Goal: Transaction & Acquisition: Purchase product/service

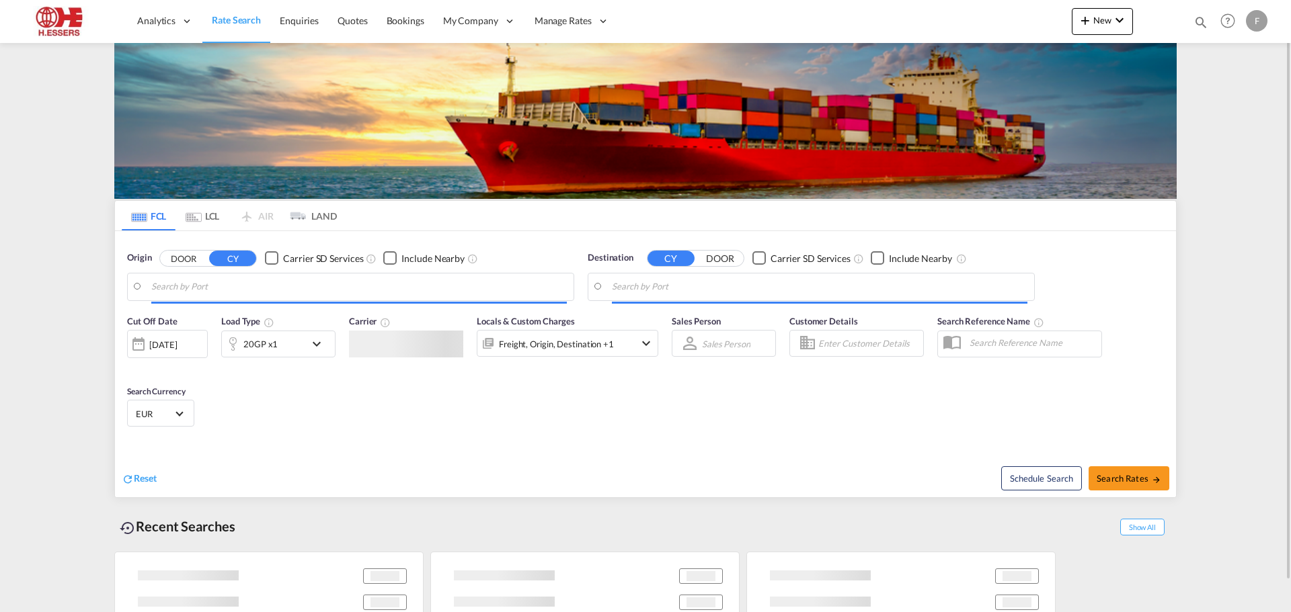
type input "[GEOGRAPHIC_DATA], BEANR"
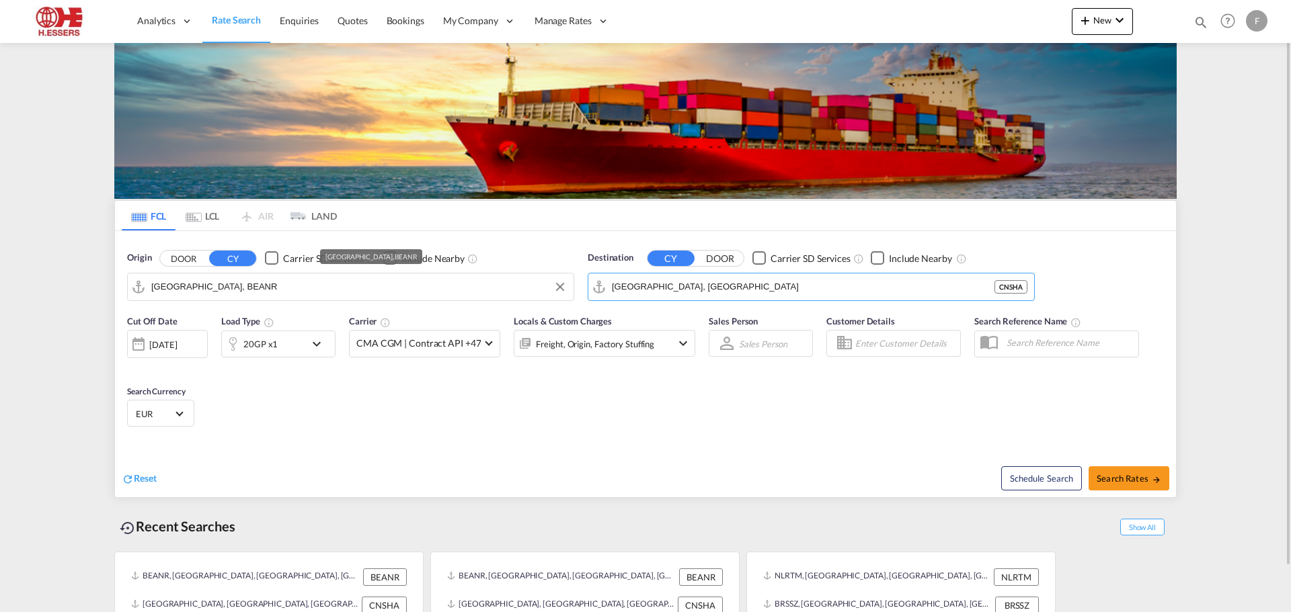
drag, startPoint x: 708, startPoint y: 286, endPoint x: 550, endPoint y: 288, distance: 158.0
click at [550, 288] on div "Origin DOOR CY Carrier SD Services Include Nearby [GEOGRAPHIC_DATA], BEANR Dest…" at bounding box center [645, 269] width 1061 height 77
click at [573, 287] on div "[GEOGRAPHIC_DATA], BEANR" at bounding box center [350, 287] width 447 height 28
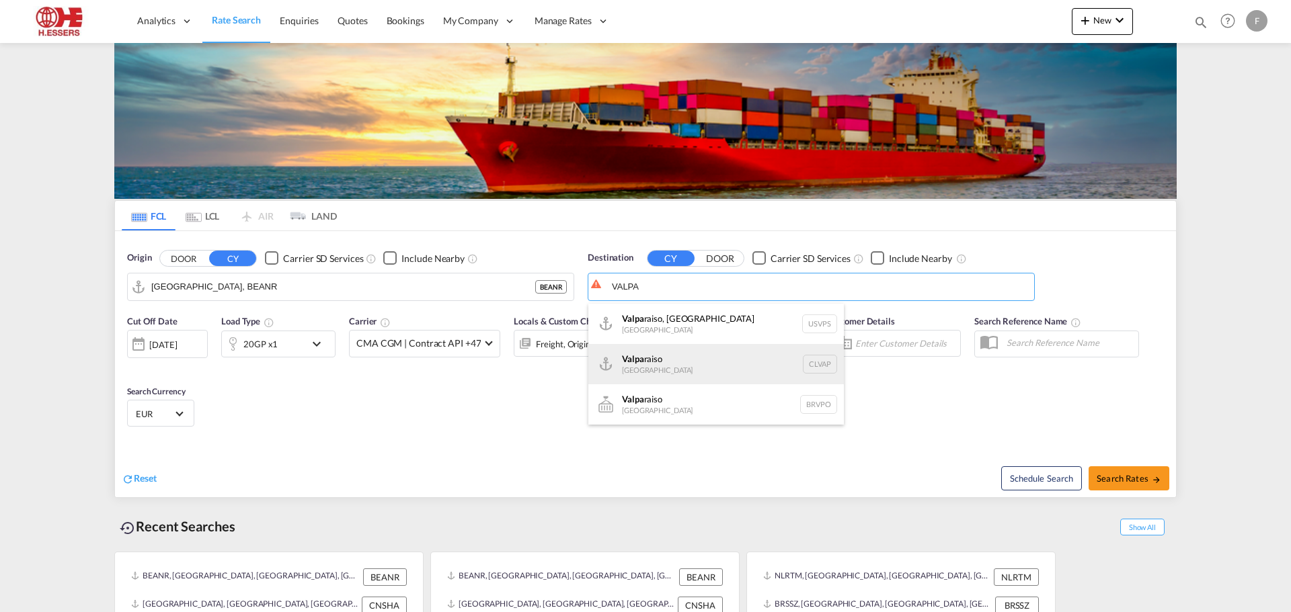
click at [674, 359] on div "Valpa raiso [GEOGRAPHIC_DATA] CLVAP" at bounding box center [715, 364] width 255 height 40
type input "Valparaiso, CLVAP"
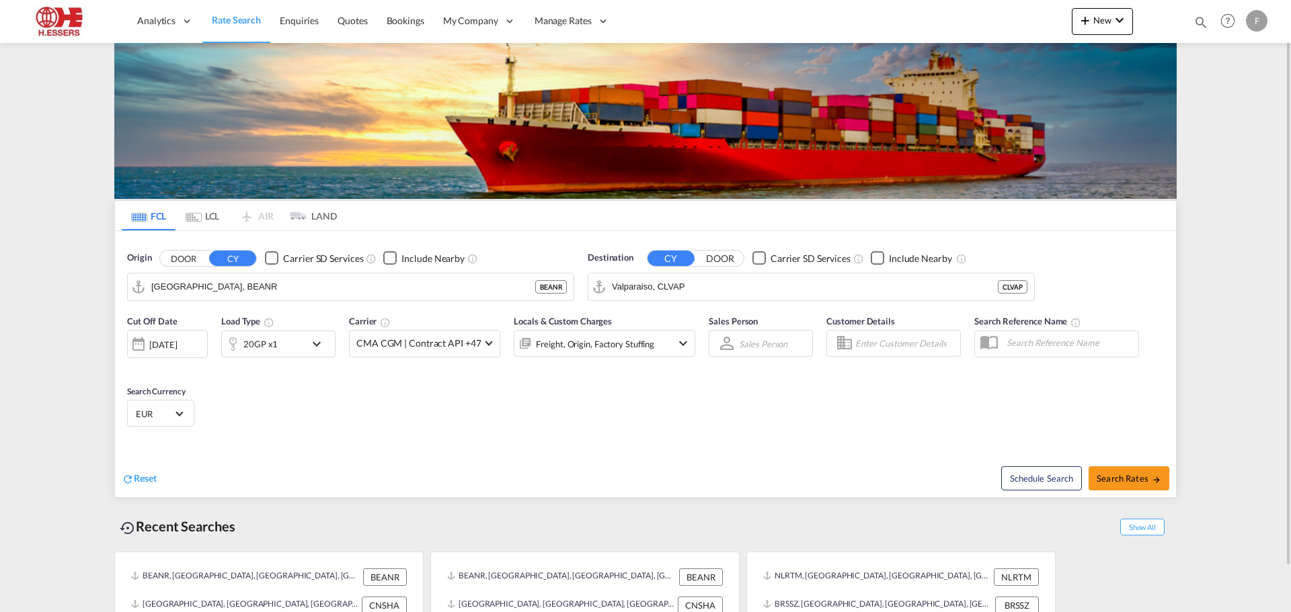
click at [319, 342] on md-icon "icon-chevron-down" at bounding box center [320, 344] width 23 height 16
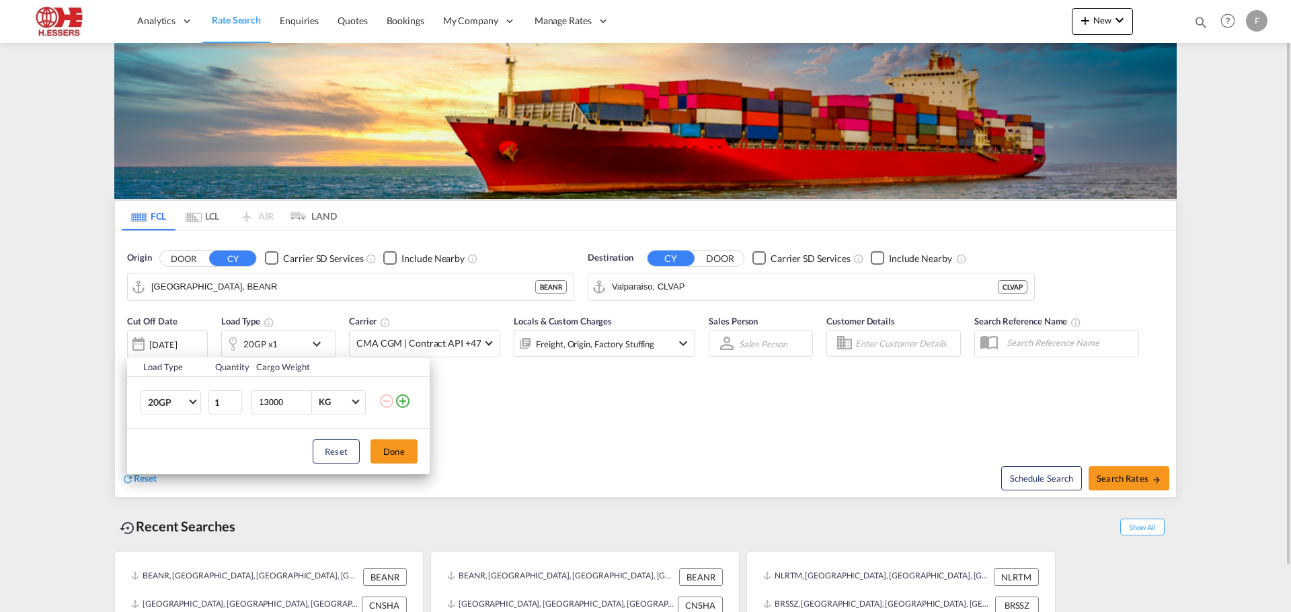
click at [319, 342] on div "Load Type Quantity Cargo Weight 20GP 20GP 40GP 40HC 45HC 20RE 40RE 40HR 20OT 40…" at bounding box center [645, 306] width 1291 height 612
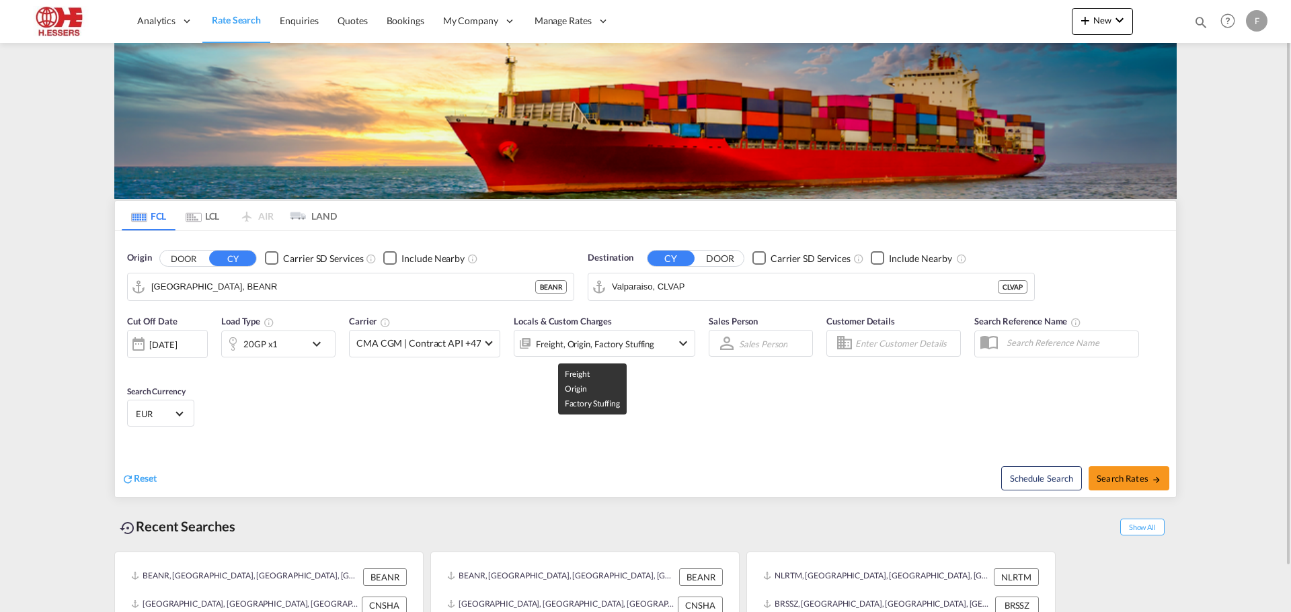
click at [615, 340] on div "Freight, Origin, Factory Stuffing" at bounding box center [595, 344] width 118 height 19
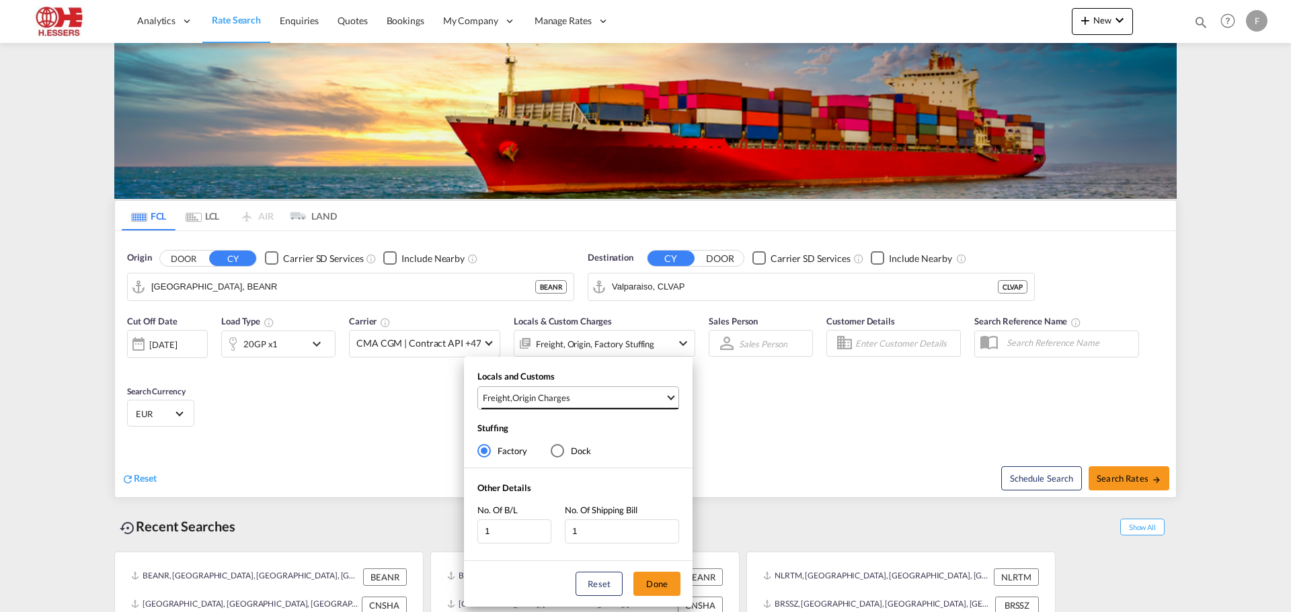
click at [649, 405] on md-select-value "Freight , Origin Charges" at bounding box center [579, 398] width 197 height 22
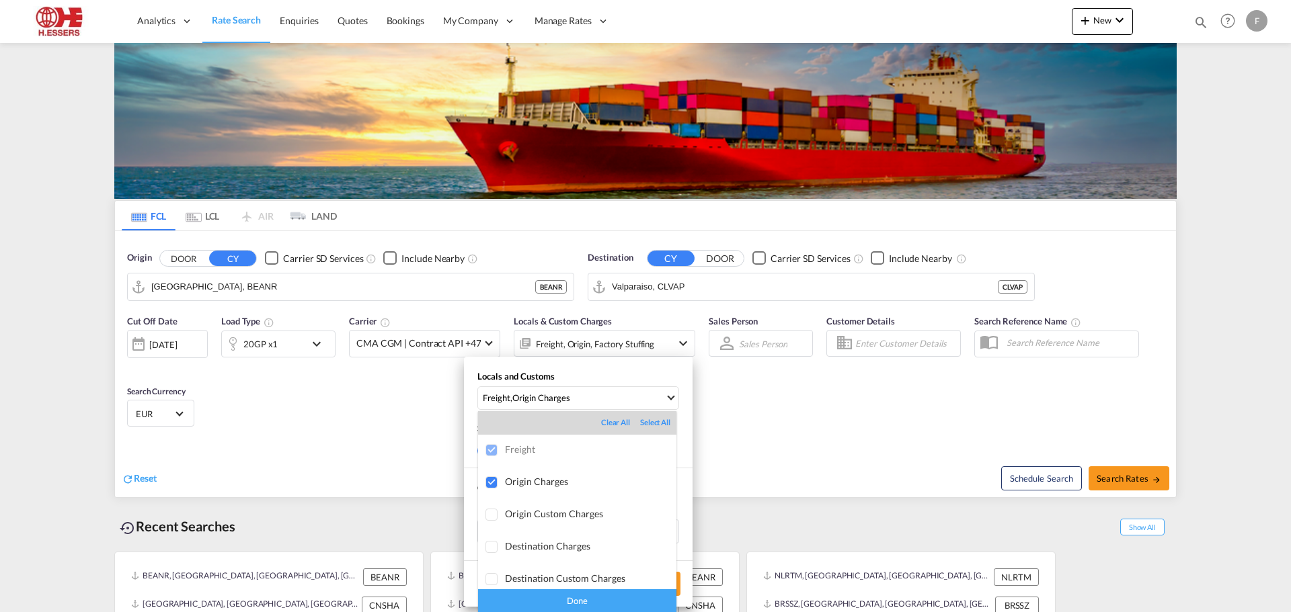
click at [649, 404] on md-backdrop at bounding box center [645, 306] width 1291 height 612
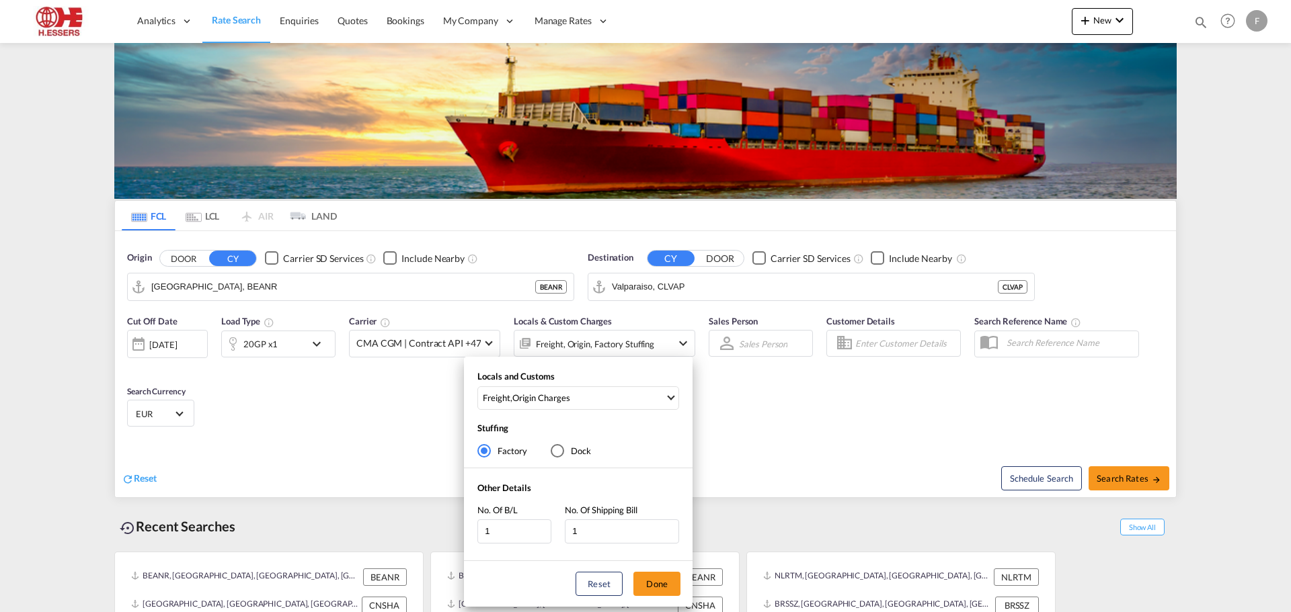
click at [762, 399] on div "Locals and Customs Freight , Origin Charges Stuffing Factory Dock Other Details…" at bounding box center [645, 306] width 1291 height 612
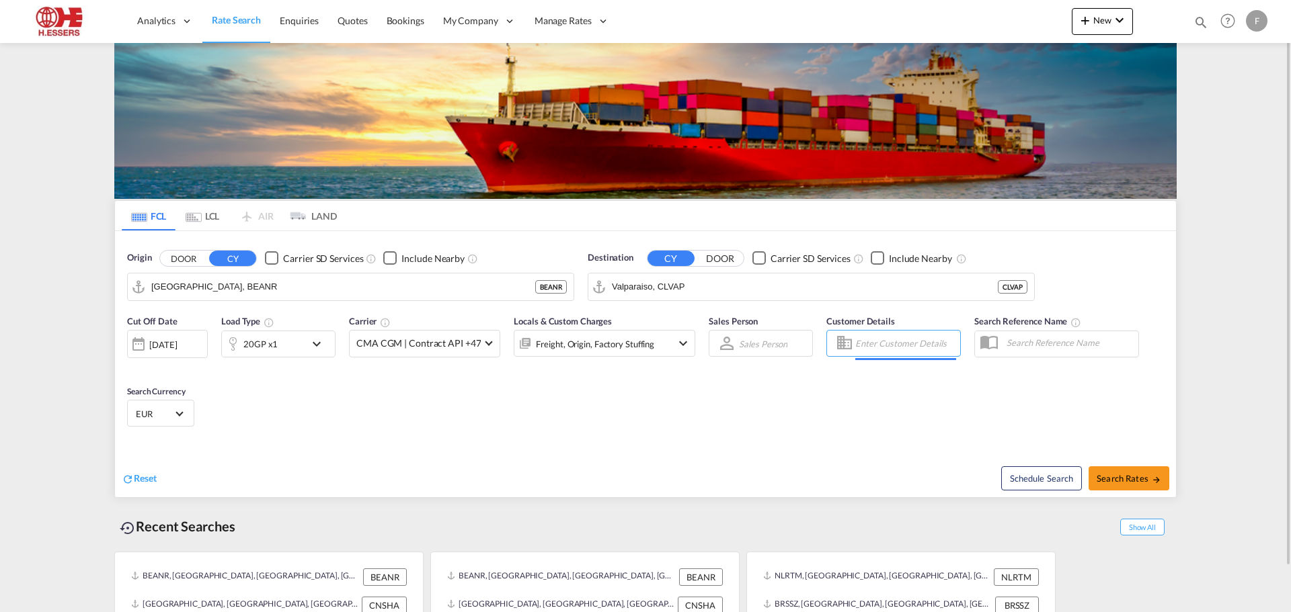
click at [878, 344] on input "Enter Customer Details" at bounding box center [905, 343] width 101 height 20
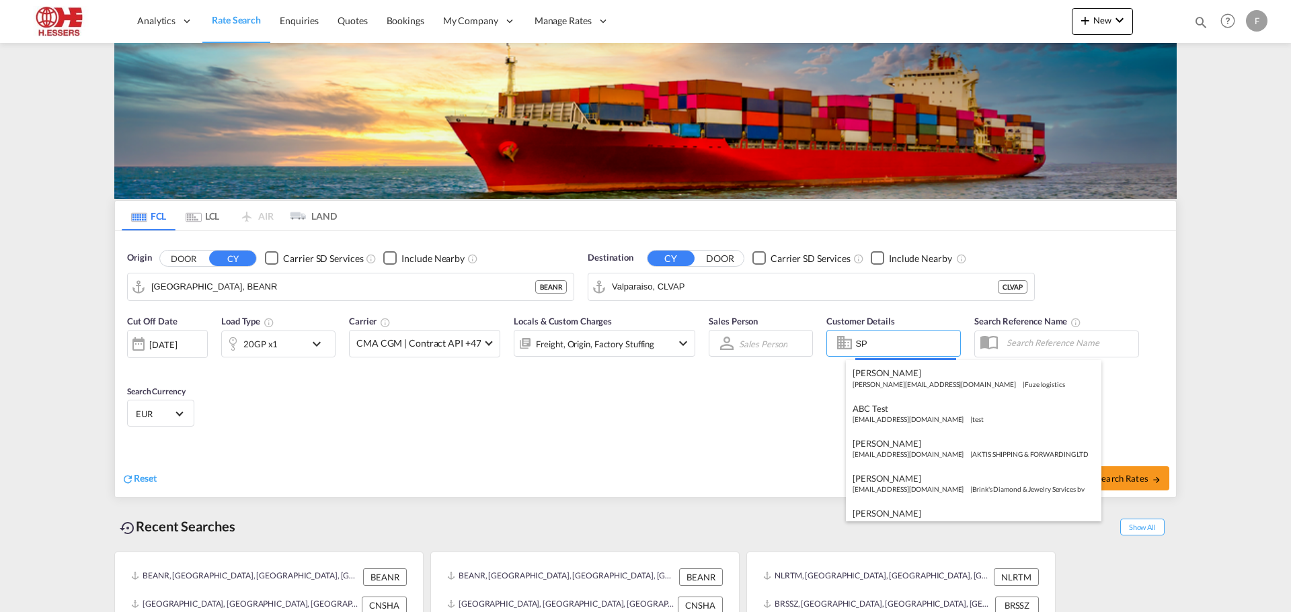
type input "S"
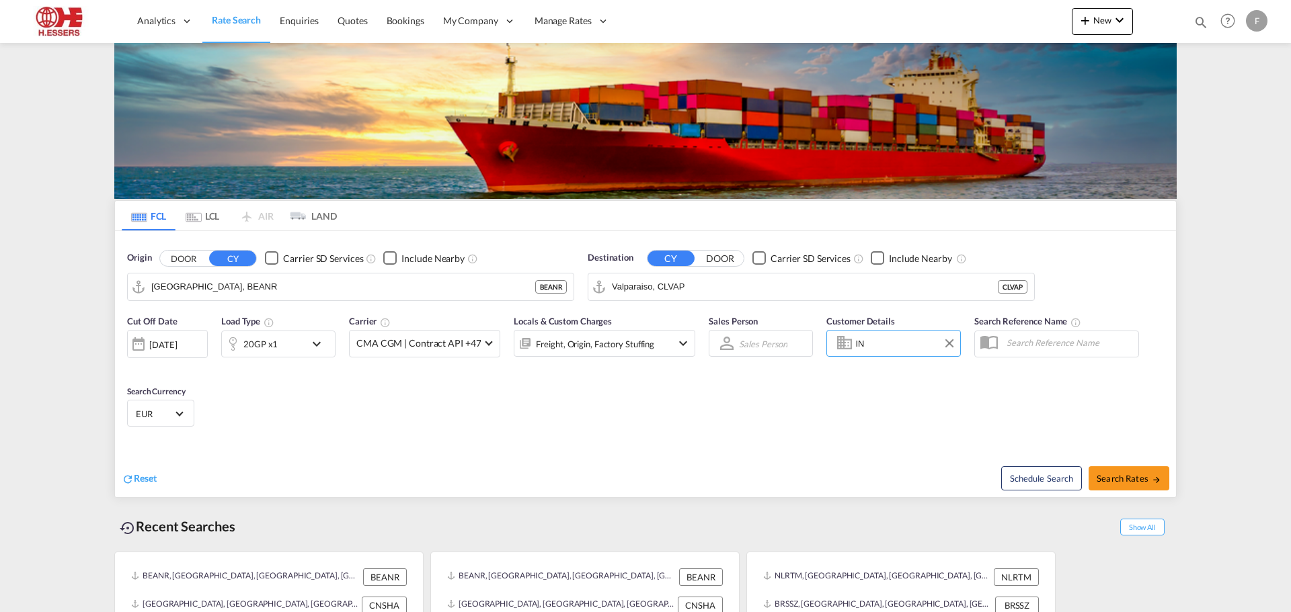
type input "I"
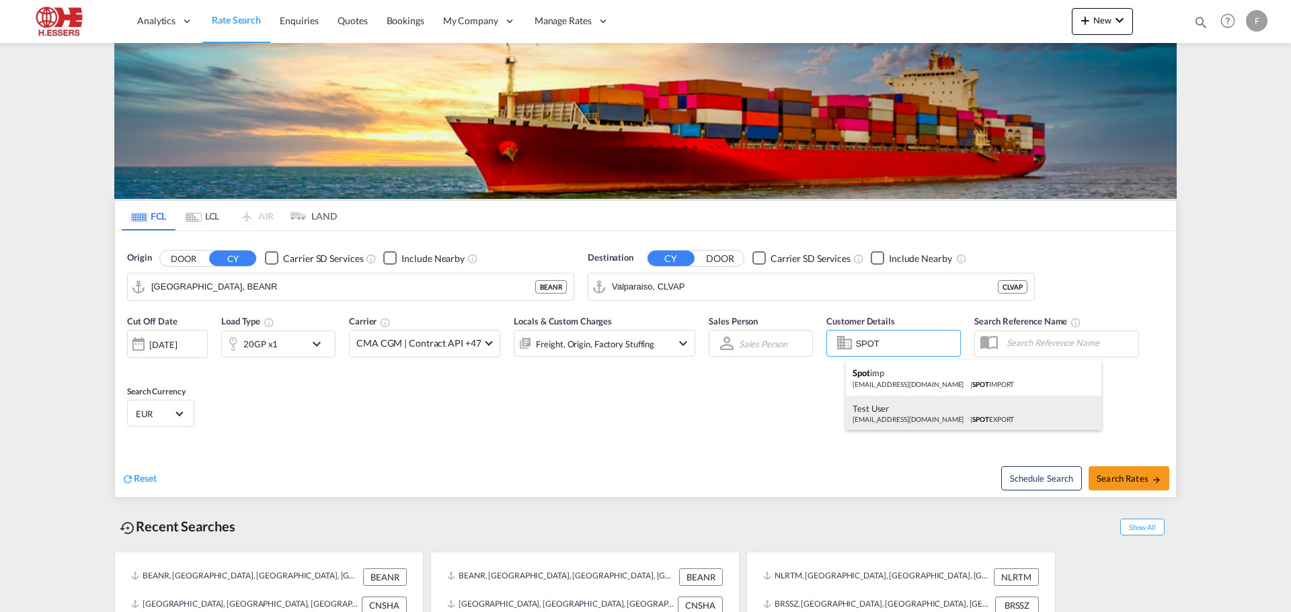
click at [897, 421] on div "Test User [EMAIL_ADDRESS][DOMAIN_NAME] | SPOT EXPORT" at bounding box center [973, 413] width 255 height 35
type input "SPOT EXPORT, Test User, [EMAIL_ADDRESS][DOMAIN_NAME]"
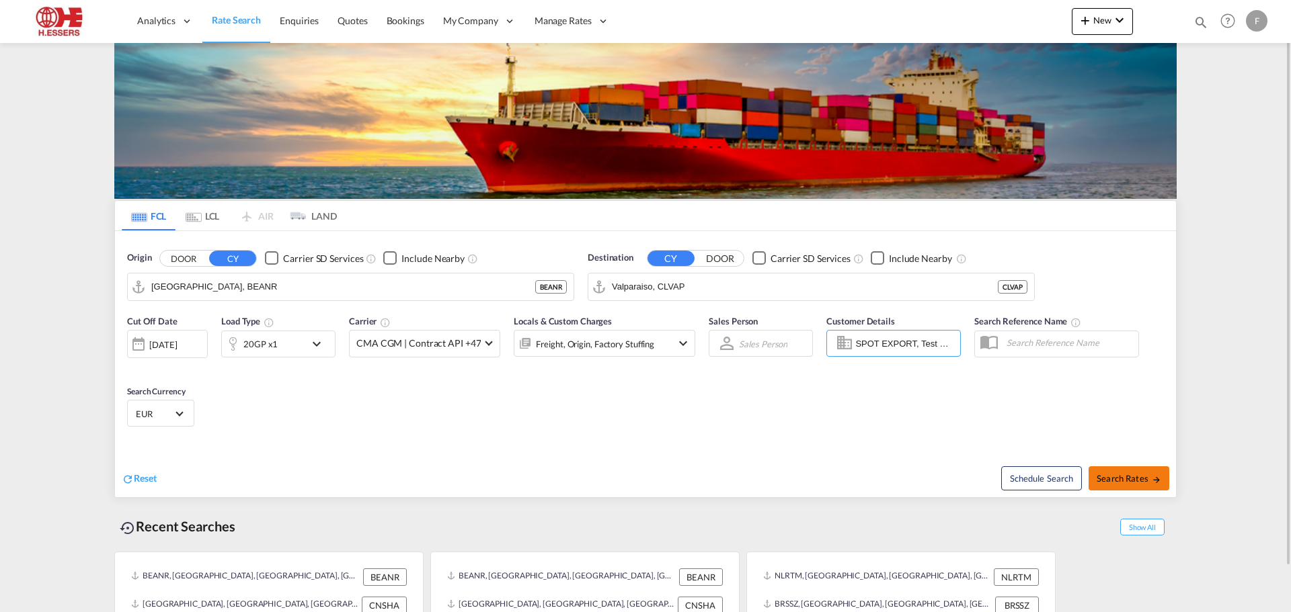
click at [1135, 483] on span "Search Rates" at bounding box center [1128, 478] width 65 height 11
type input "BEANR to CLVAP / [DATE]"
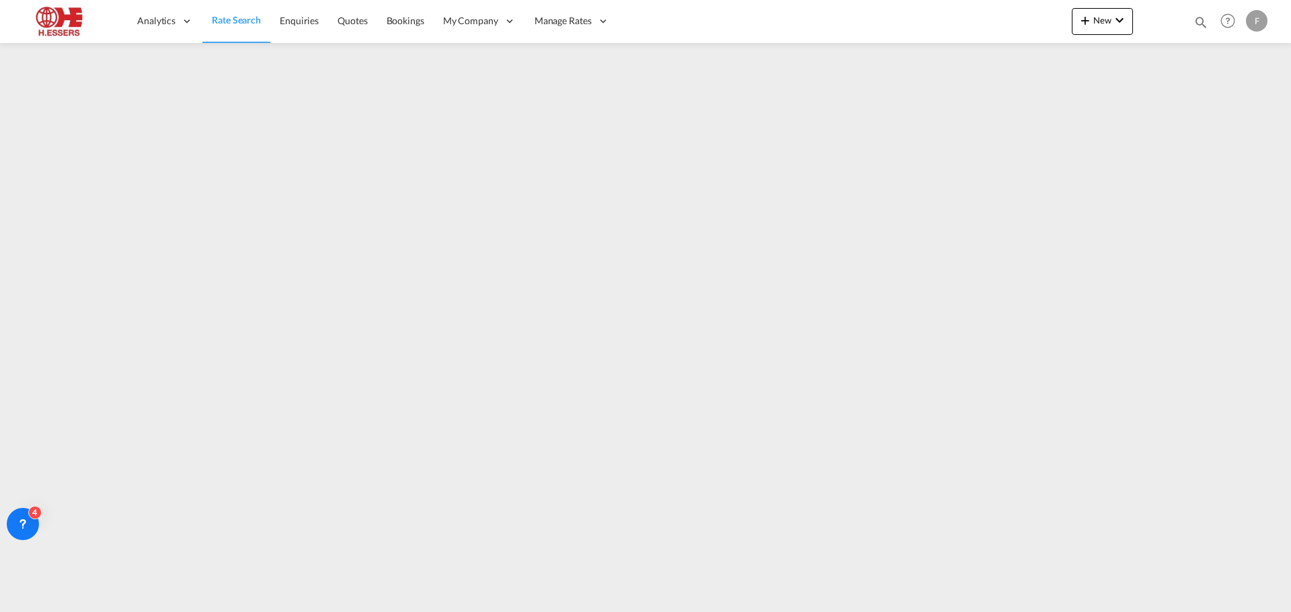
click at [1287, 602] on div at bounding box center [645, 324] width 1291 height 562
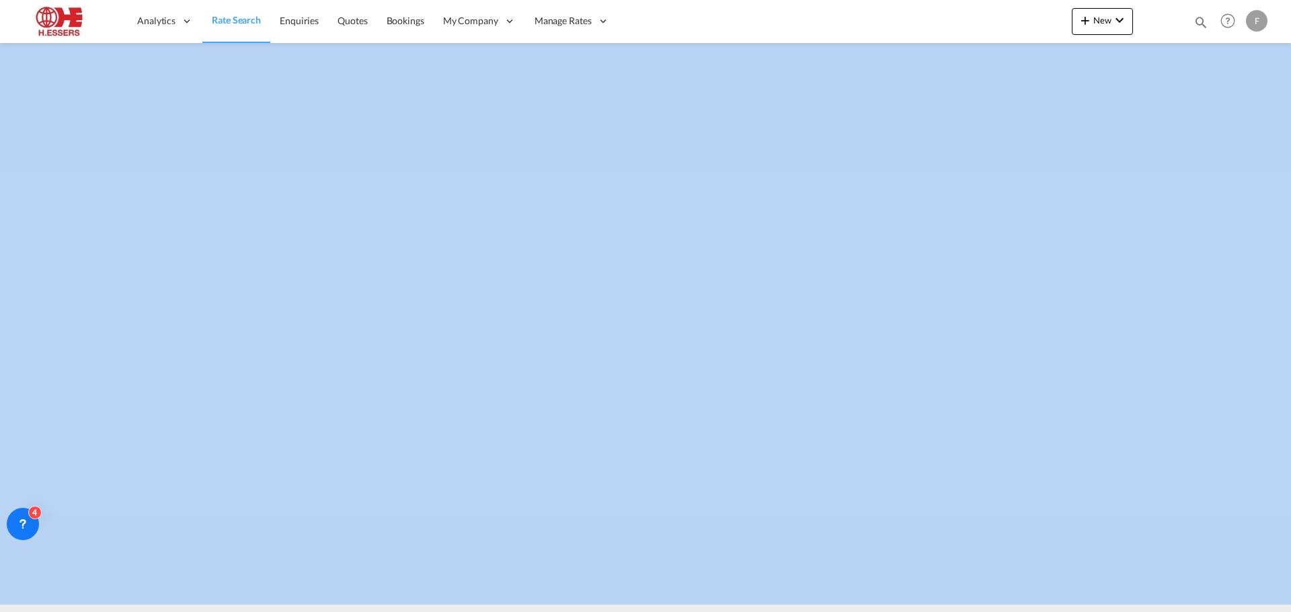
click at [1287, 602] on div at bounding box center [645, 324] width 1291 height 562
